Goal: Information Seeking & Learning: Learn about a topic

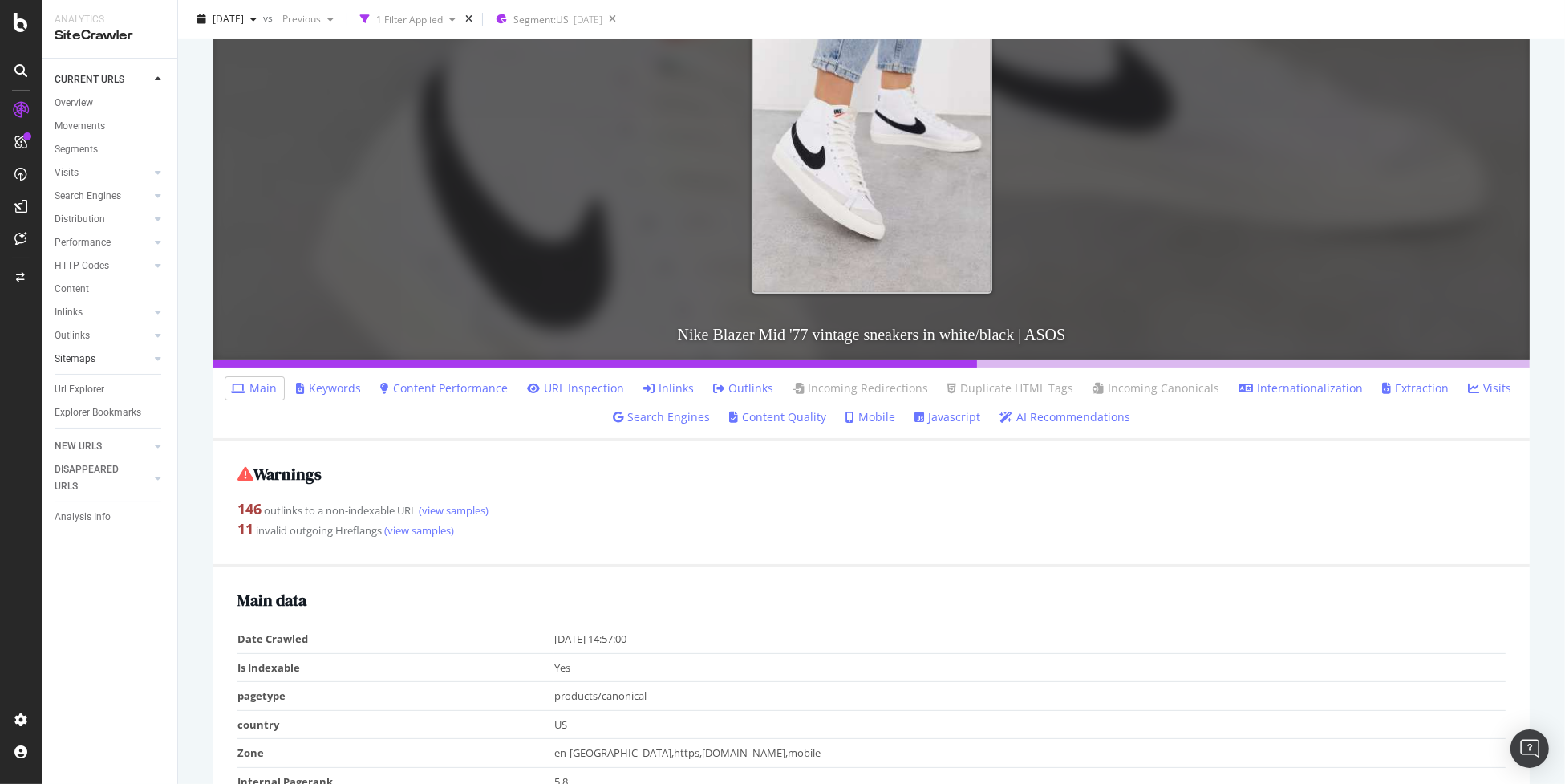
click at [95, 353] on link "Sitemaps" at bounding box center [102, 359] width 95 height 16
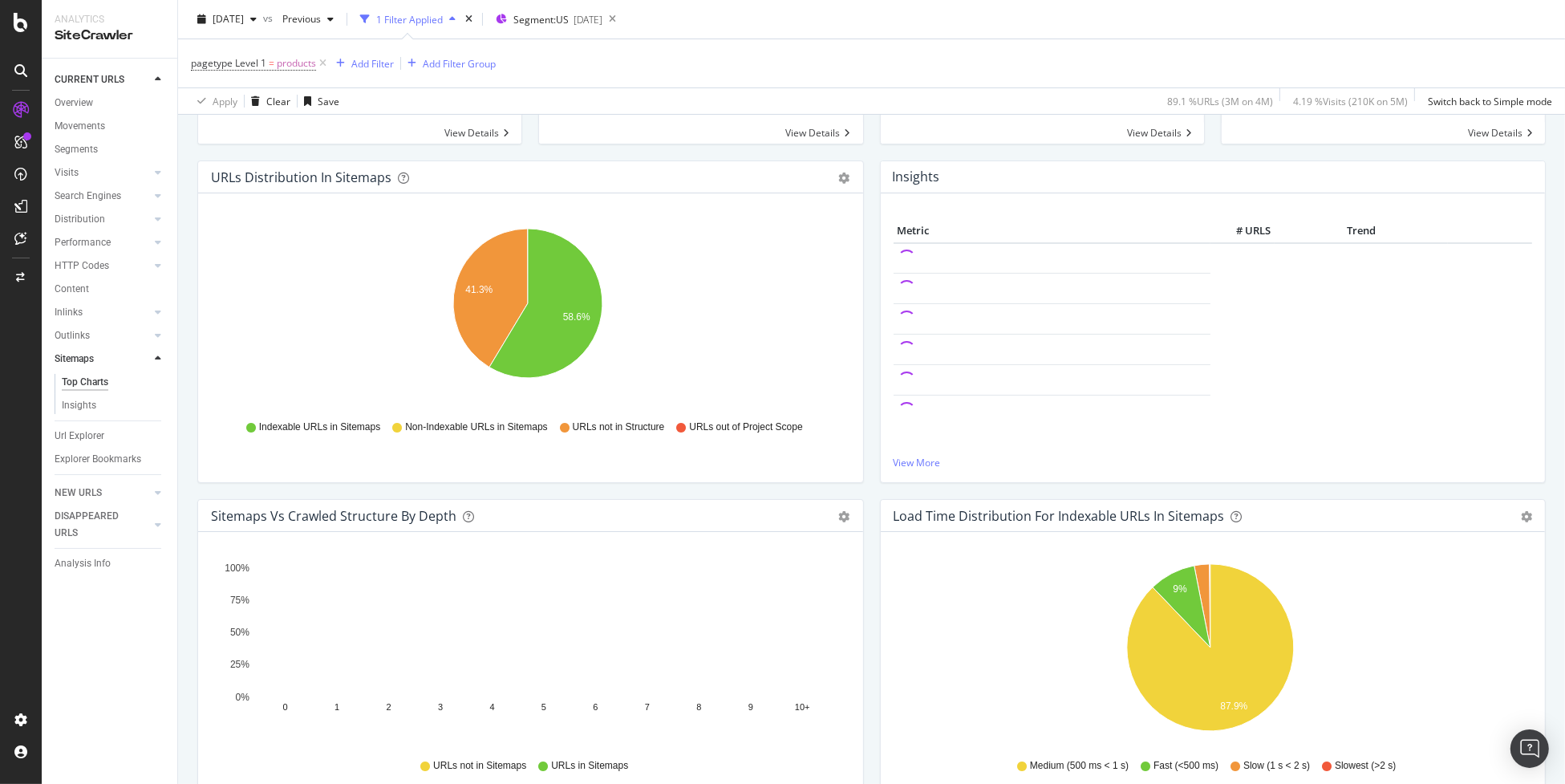
scroll to position [51, 0]
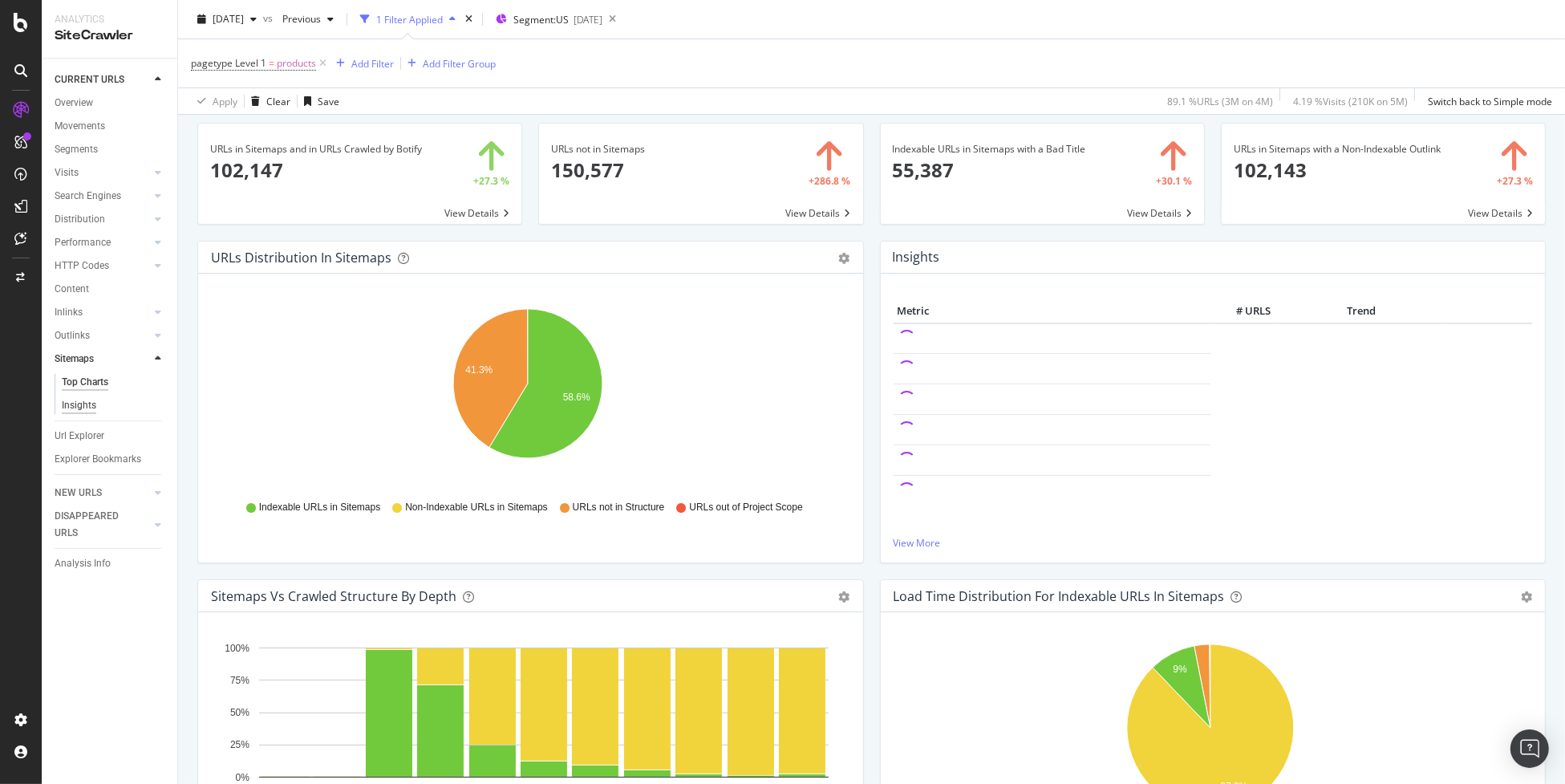
click at [80, 404] on div "Insights" at bounding box center [79, 405] width 35 height 16
